Goal: Navigation & Orientation: Find specific page/section

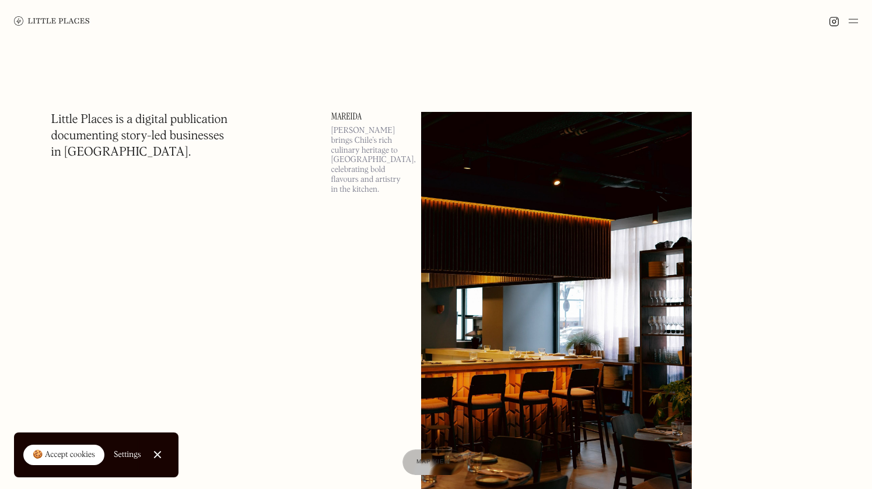
click at [155, 452] on link "Close Cookie Popup" at bounding box center [157, 454] width 23 height 23
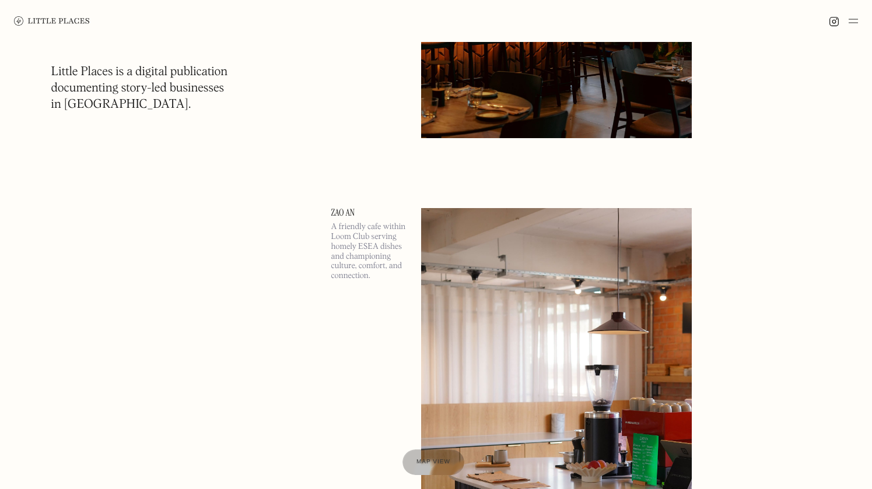
scroll to position [769, 0]
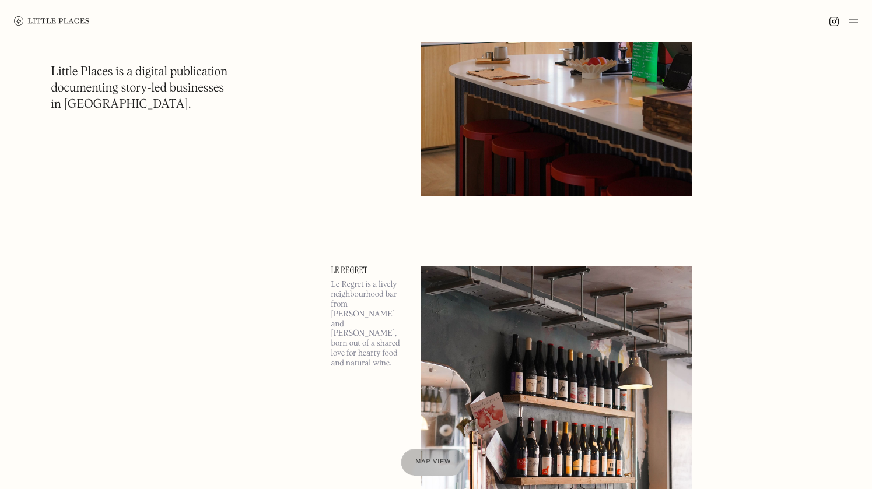
click at [444, 461] on span "Map view" at bounding box center [434, 462] width 36 height 7
